Goal: Task Accomplishment & Management: Complete application form

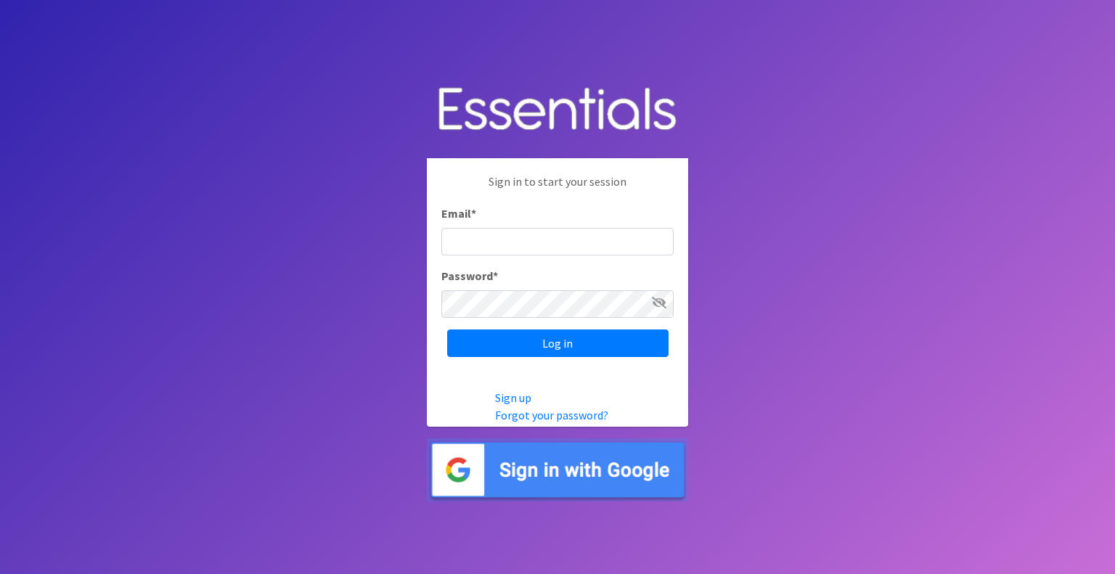
click at [604, 237] on input "Email *" at bounding box center [557, 242] width 232 height 28
type input "[PERSON_NAME][EMAIL_ADDRESS][PERSON_NAME][DOMAIN_NAME]"
click at [447, 329] on input "Log in" at bounding box center [557, 343] width 221 height 28
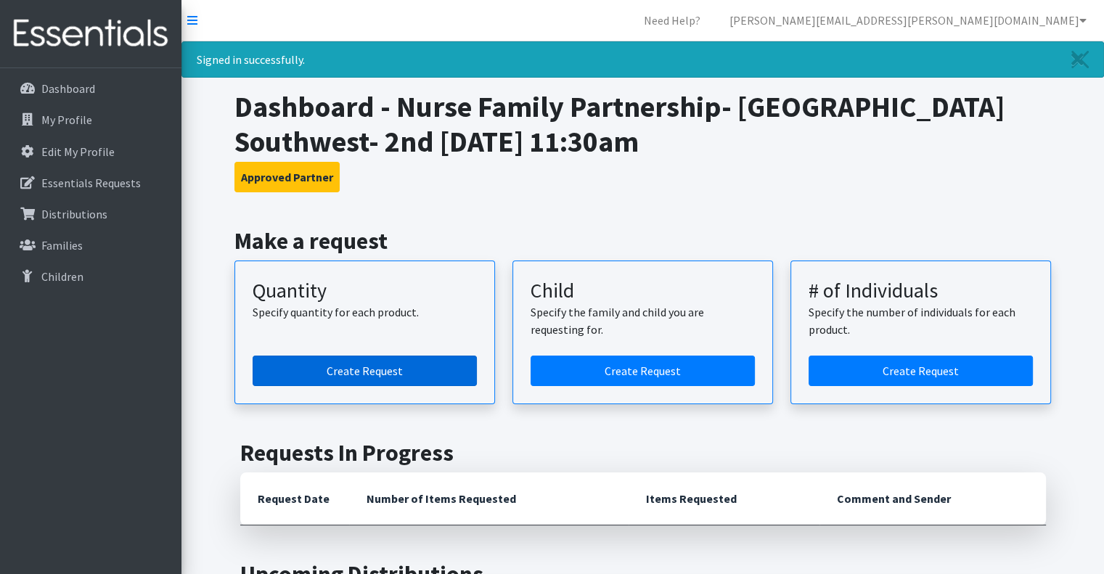
click at [369, 377] on link "Create Request" at bounding box center [365, 371] width 224 height 30
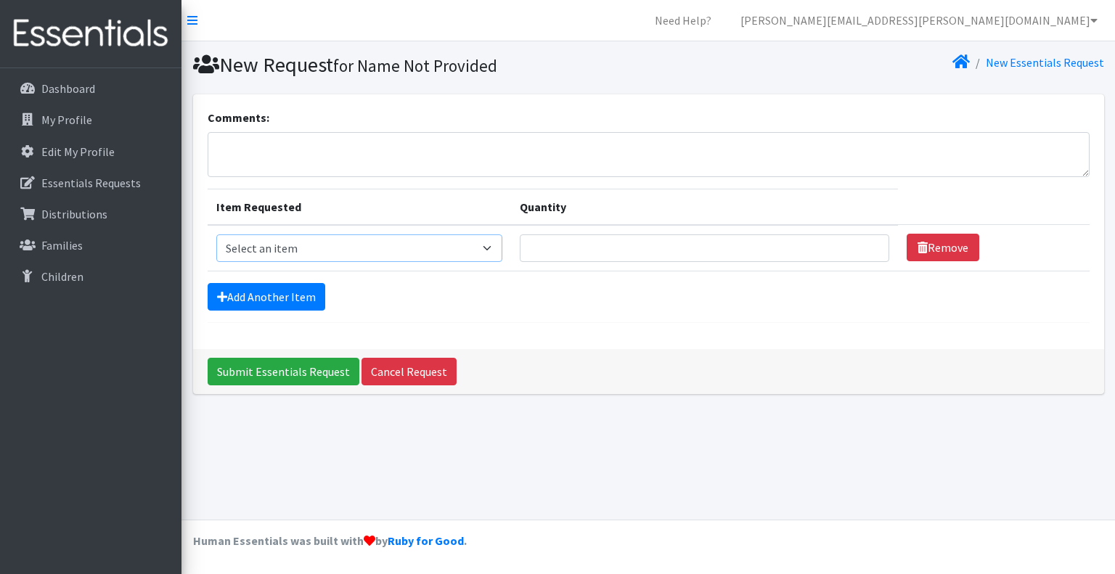
click at [333, 246] on select "Select an item Kids (Newborn) Kids (Size 1) Kids (Size 2) Kids (Size 3) Kids (S…" at bounding box center [359, 248] width 286 height 28
select select "3401"
click at [216, 234] on select "Select an item Kids (Newborn) Kids (Size 1) Kids (Size 2) Kids (Size 3) Kids (S…" at bounding box center [359, 248] width 286 height 28
click at [549, 249] on input "Quantity" at bounding box center [704, 248] width 369 height 28
type input "20"
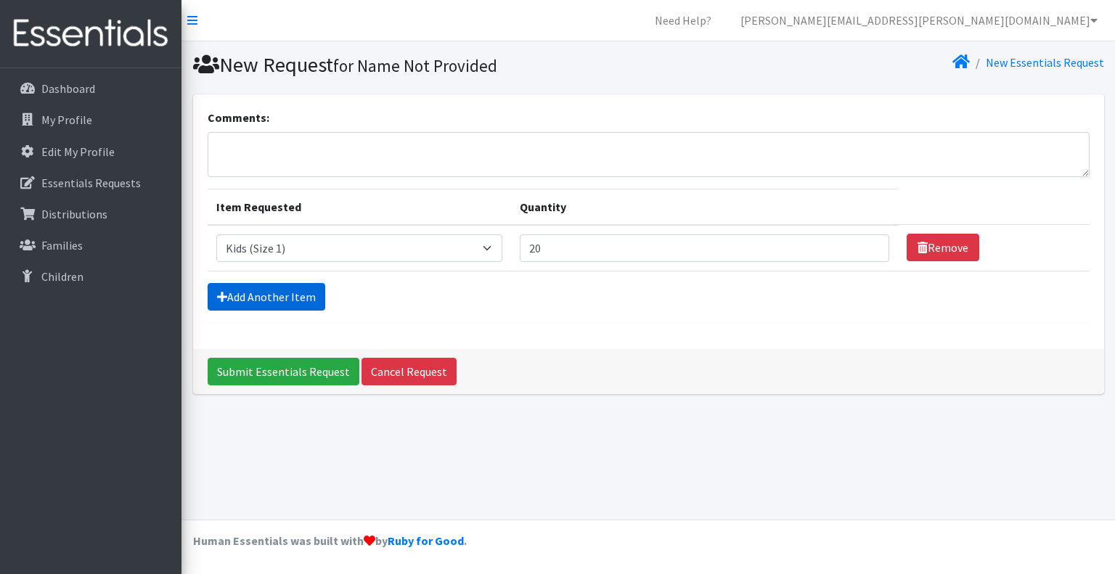
click at [247, 300] on link "Add Another Item" at bounding box center [267, 297] width 118 height 28
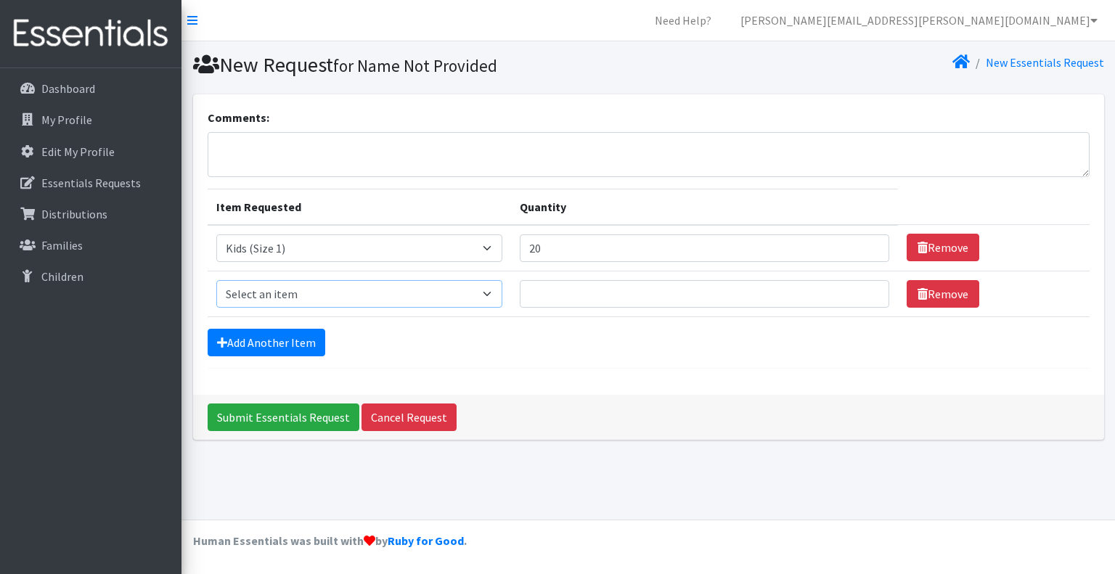
click at [303, 293] on select "Select an item Kids (Newborn) Kids (Size 1) Kids (Size 2) Kids (Size 3) Kids (S…" at bounding box center [359, 294] width 286 height 28
select select "3420"
click at [216, 280] on select "Select an item Kids (Newborn) Kids (Size 1) Kids (Size 2) Kids (Size 3) Kids (S…" at bounding box center [359, 294] width 286 height 28
click at [576, 288] on input "Quantity" at bounding box center [704, 294] width 369 height 28
type input "30"
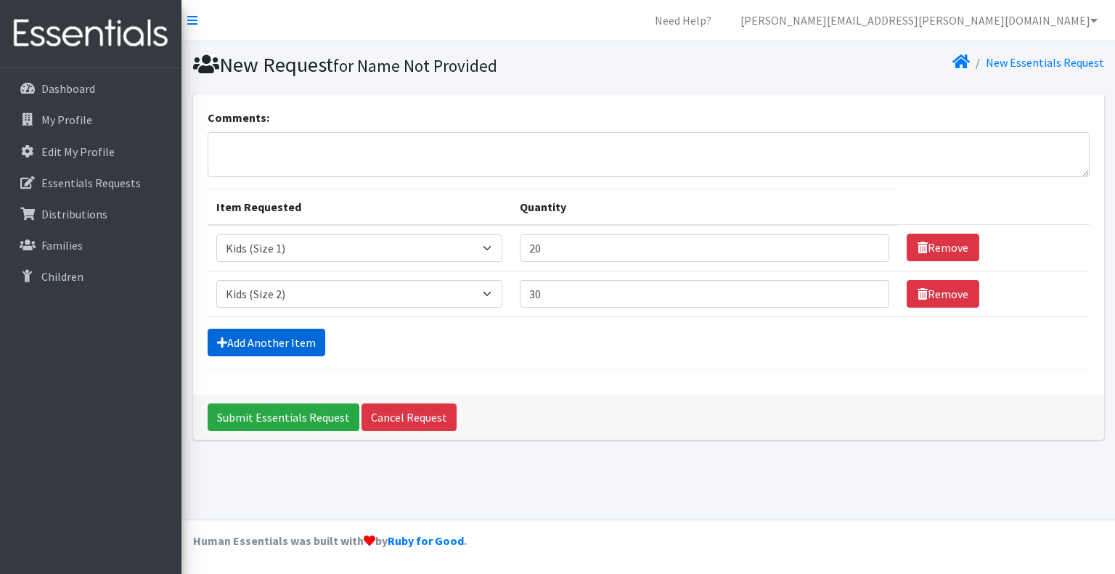
click at [232, 351] on link "Add Another Item" at bounding box center [267, 343] width 118 height 28
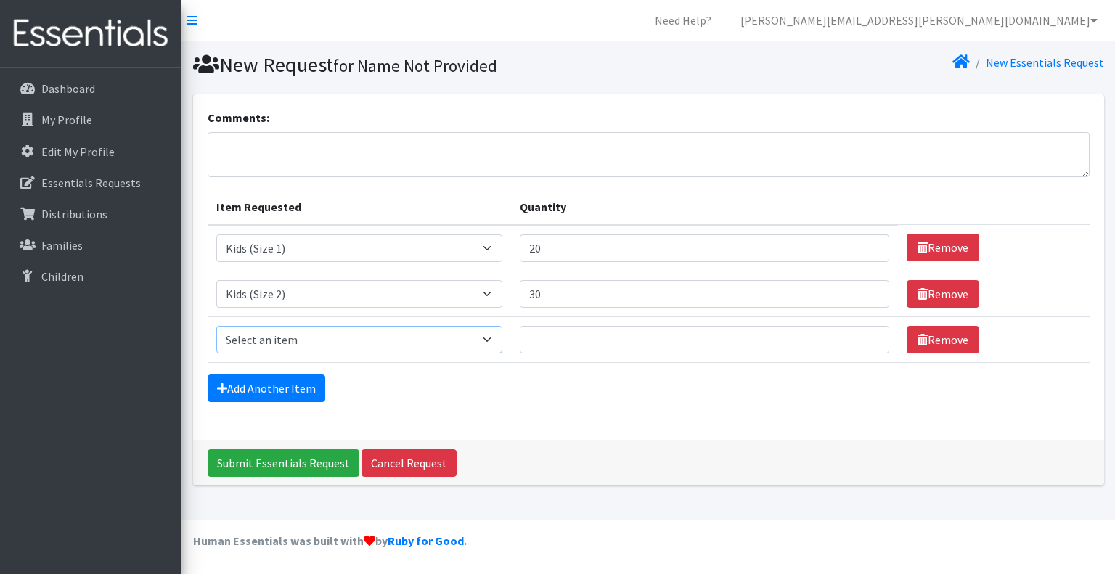
click at [269, 336] on select "Select an item Kids (Newborn) Kids (Size 1) Kids (Size 2) Kids (Size 3) Kids (S…" at bounding box center [359, 340] width 286 height 28
select select "3393"
click at [216, 326] on select "Select an item Kids (Newborn) Kids (Size 1) Kids (Size 2) Kids (Size 3) Kids (S…" at bounding box center [359, 340] width 286 height 28
click at [596, 338] on input "Quantity" at bounding box center [704, 340] width 369 height 28
type input "30"
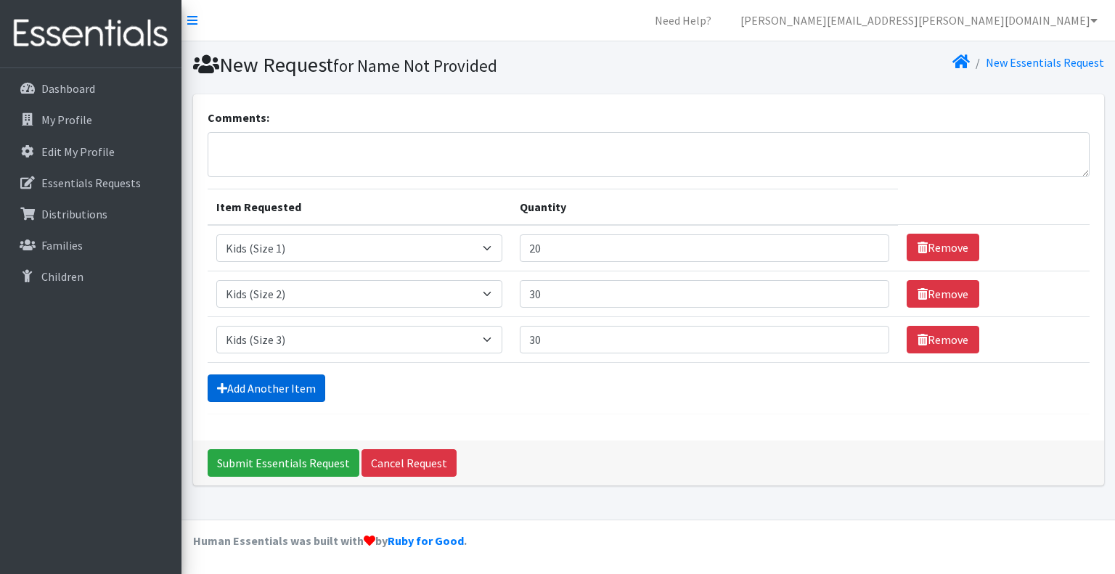
click at [226, 380] on link "Add Another Item" at bounding box center [267, 388] width 118 height 28
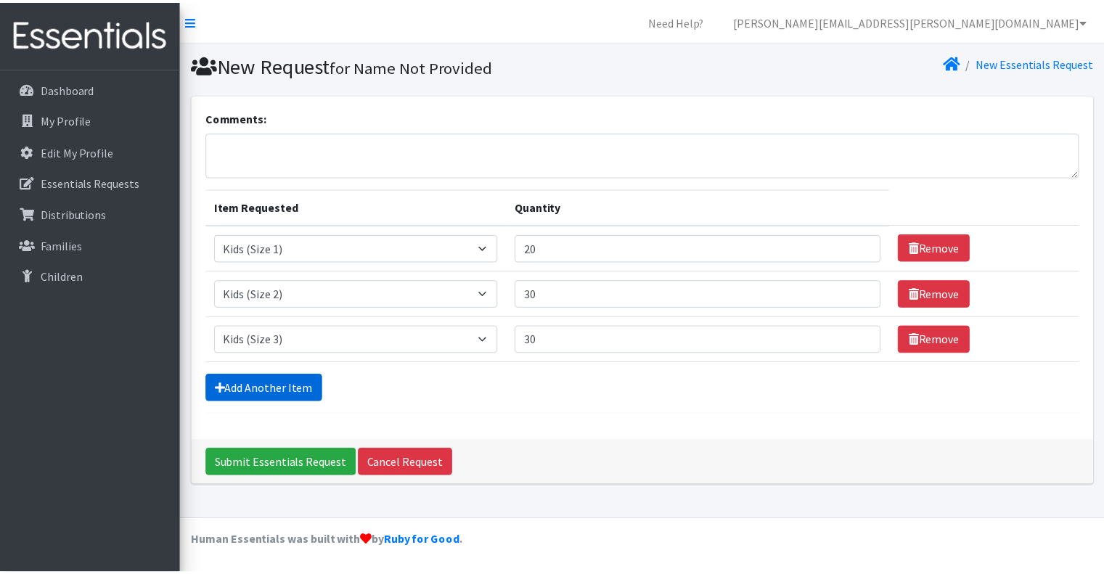
scroll to position [20, 0]
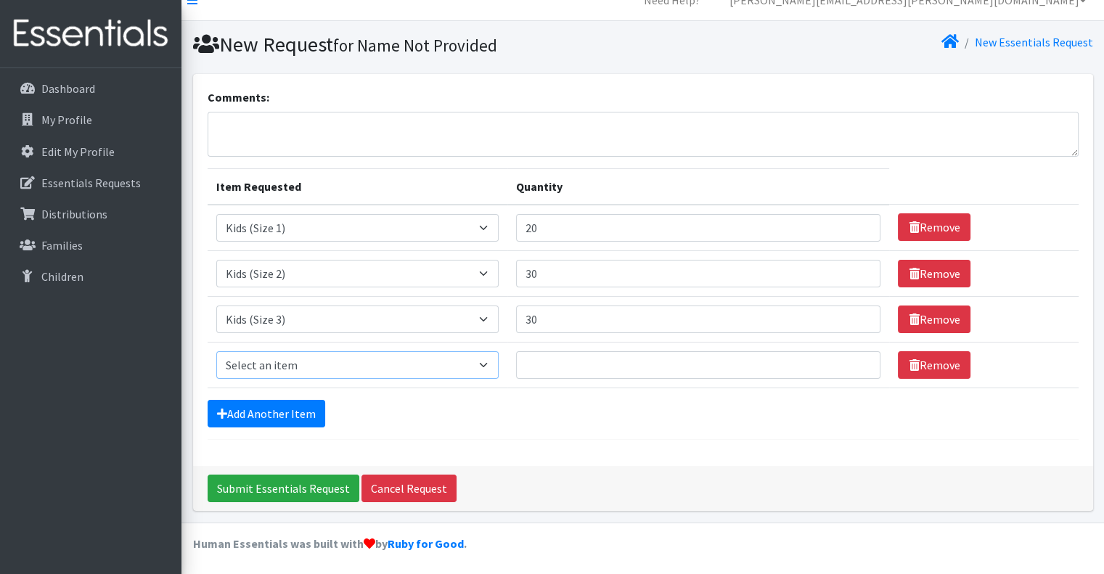
click at [278, 357] on select "Select an item Kids (Newborn) Kids (Size 1) Kids (Size 2) Kids (Size 3) Kids (S…" at bounding box center [357, 365] width 282 height 28
select select "3418"
click at [216, 351] on select "Select an item Kids (Newborn) Kids (Size 1) Kids (Size 2) Kids (Size 3) Kids (S…" at bounding box center [357, 365] width 282 height 28
click at [531, 357] on input "Quantity" at bounding box center [698, 365] width 365 height 28
type input "30"
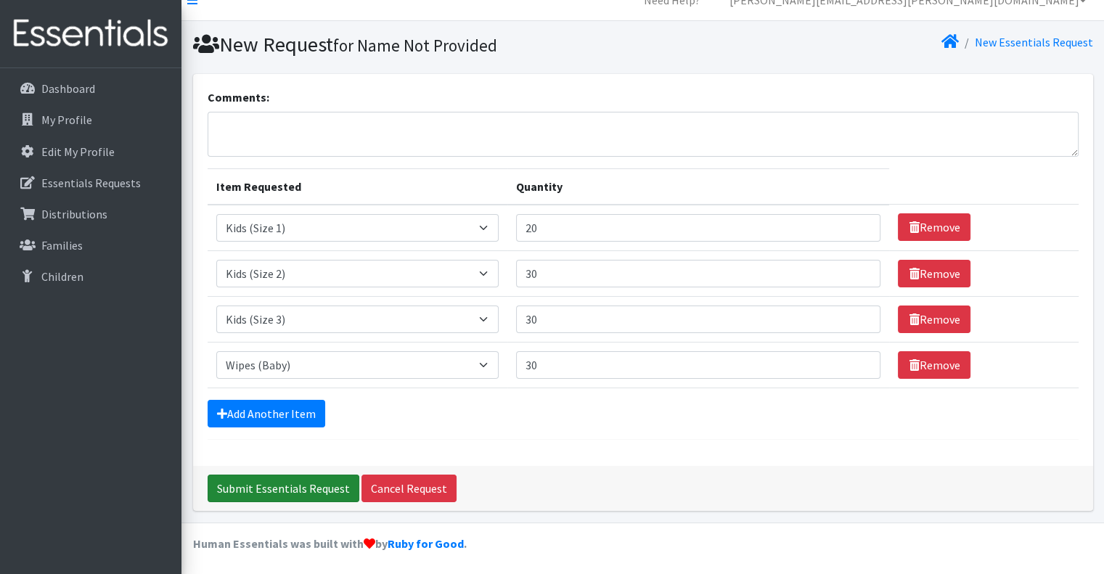
click at [273, 478] on input "Submit Essentials Request" at bounding box center [284, 489] width 152 height 28
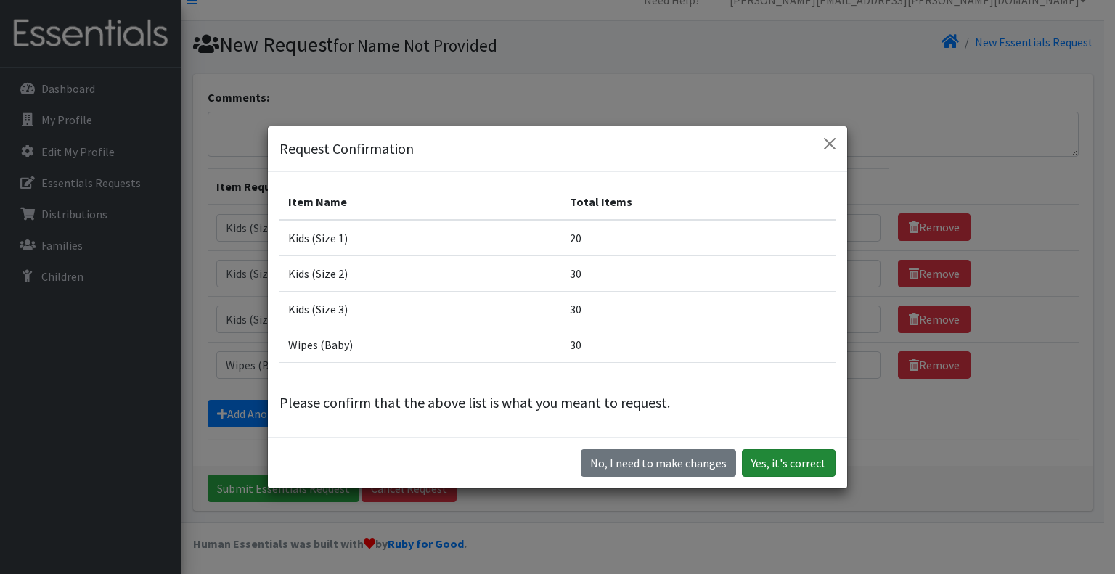
click at [768, 463] on button "Yes, it's correct" at bounding box center [789, 463] width 94 height 28
